Goal: Communication & Community: Connect with others

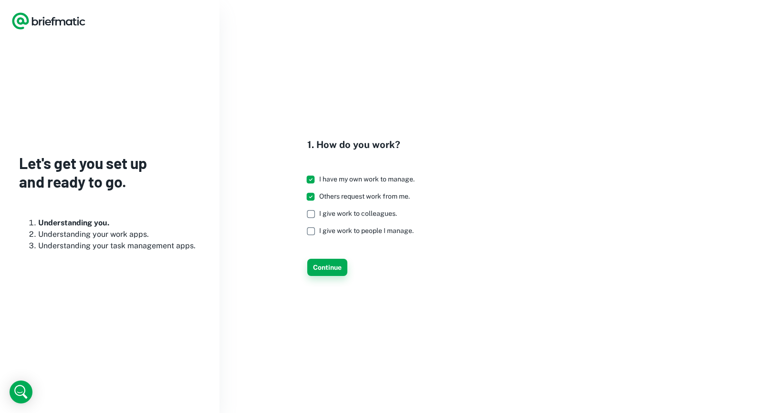
click at [328, 267] on button "Continue" at bounding box center [327, 267] width 40 height 17
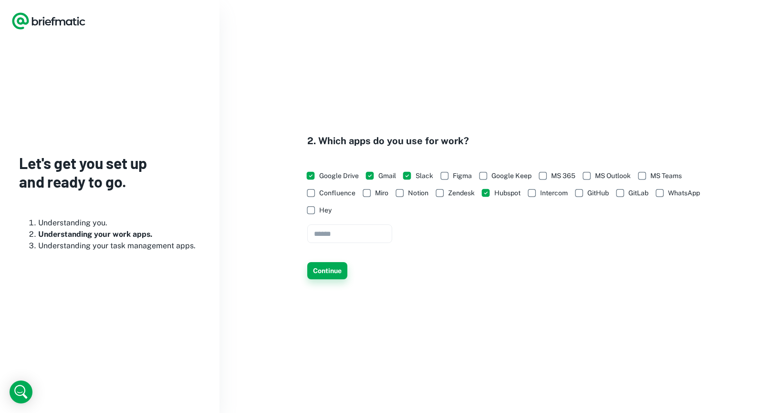
click at [323, 268] on button "Continue" at bounding box center [327, 270] width 40 height 17
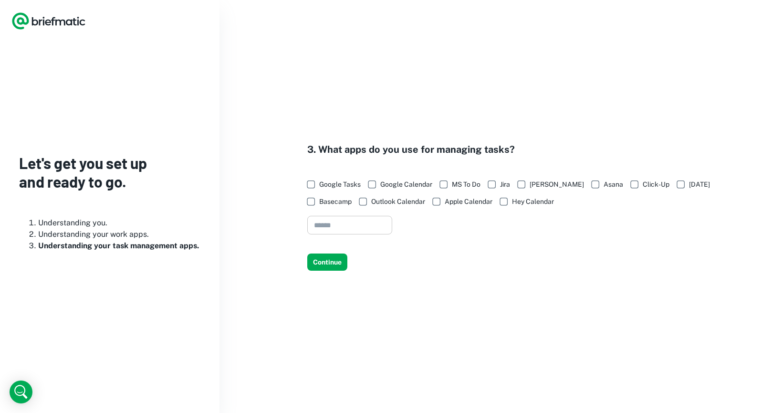
click at [331, 225] on input "text" at bounding box center [349, 225] width 85 height 19
click at [338, 263] on button "Continue" at bounding box center [327, 261] width 40 height 17
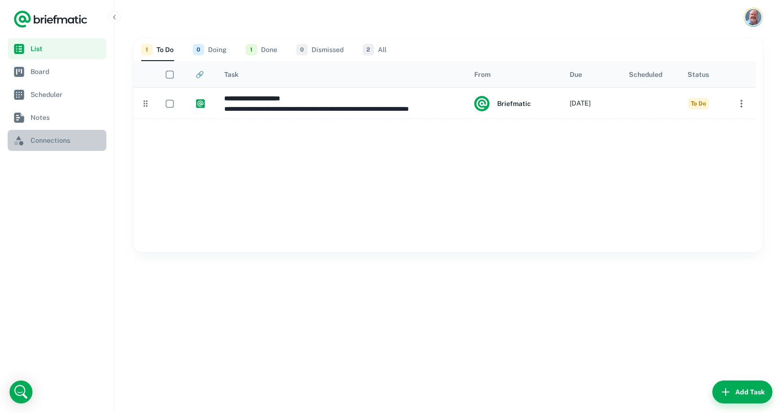
click at [60, 136] on span "Connections" at bounding box center [67, 140] width 72 height 10
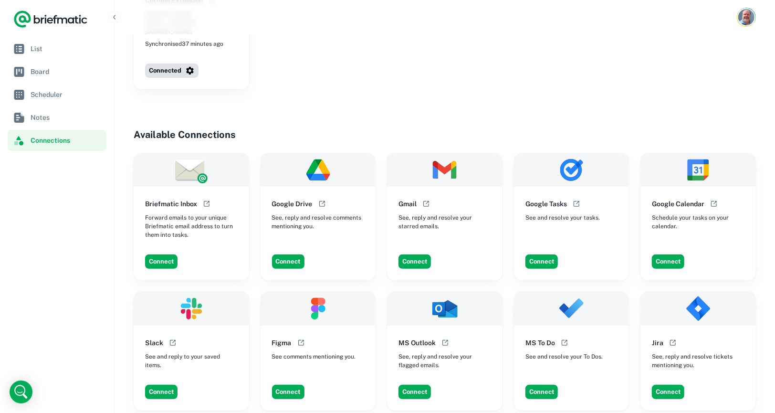
scroll to position [143, 0]
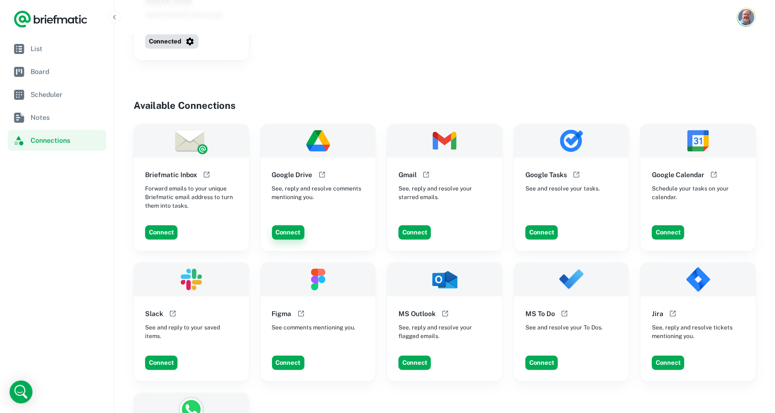
click at [290, 225] on button "Connect" at bounding box center [288, 232] width 32 height 14
click at [412, 225] on button "Connect" at bounding box center [414, 232] width 32 height 14
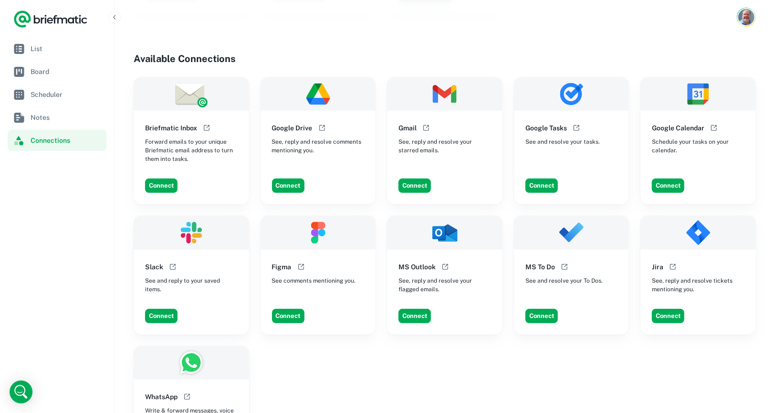
scroll to position [191, 0]
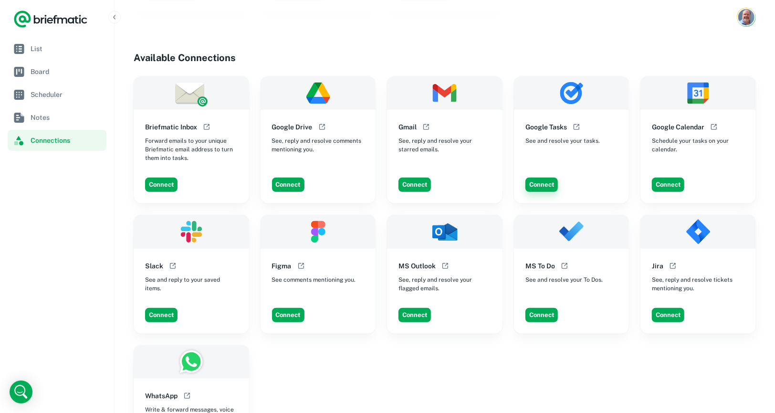
click at [544, 178] on button "Connect" at bounding box center [541, 185] width 32 height 14
click at [665, 178] on button "Connect" at bounding box center [668, 185] width 32 height 14
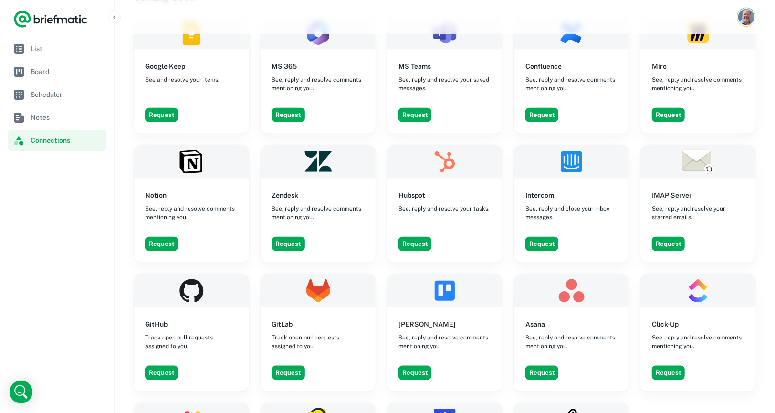
scroll to position [620, 0]
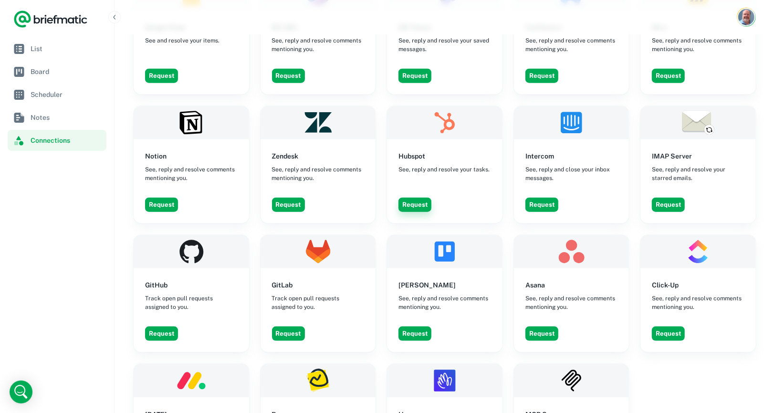
click at [416, 198] on button "Request" at bounding box center [414, 205] width 33 height 14
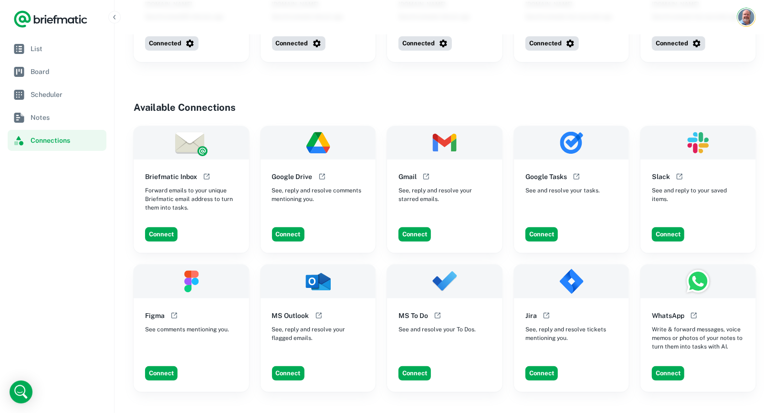
scroll to position [143, 0]
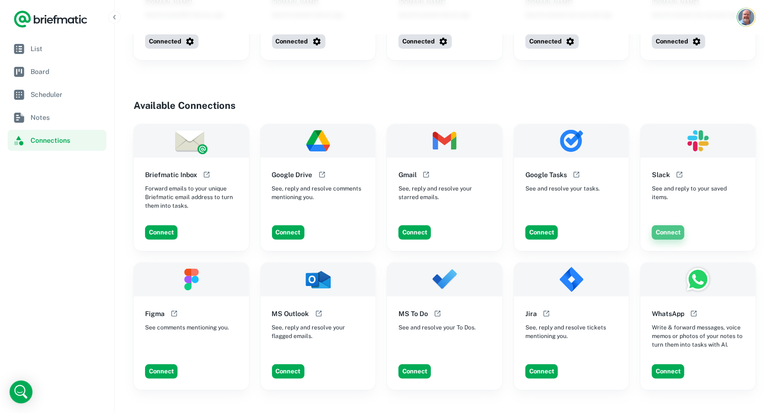
click at [671, 225] on button "Connect" at bounding box center [668, 232] width 32 height 14
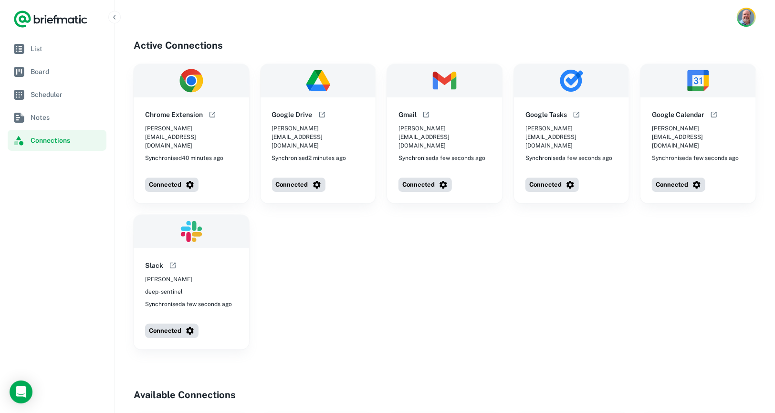
click at [515, 88] on img at bounding box center [571, 80] width 115 height 33
